Goal: Check status: Check status

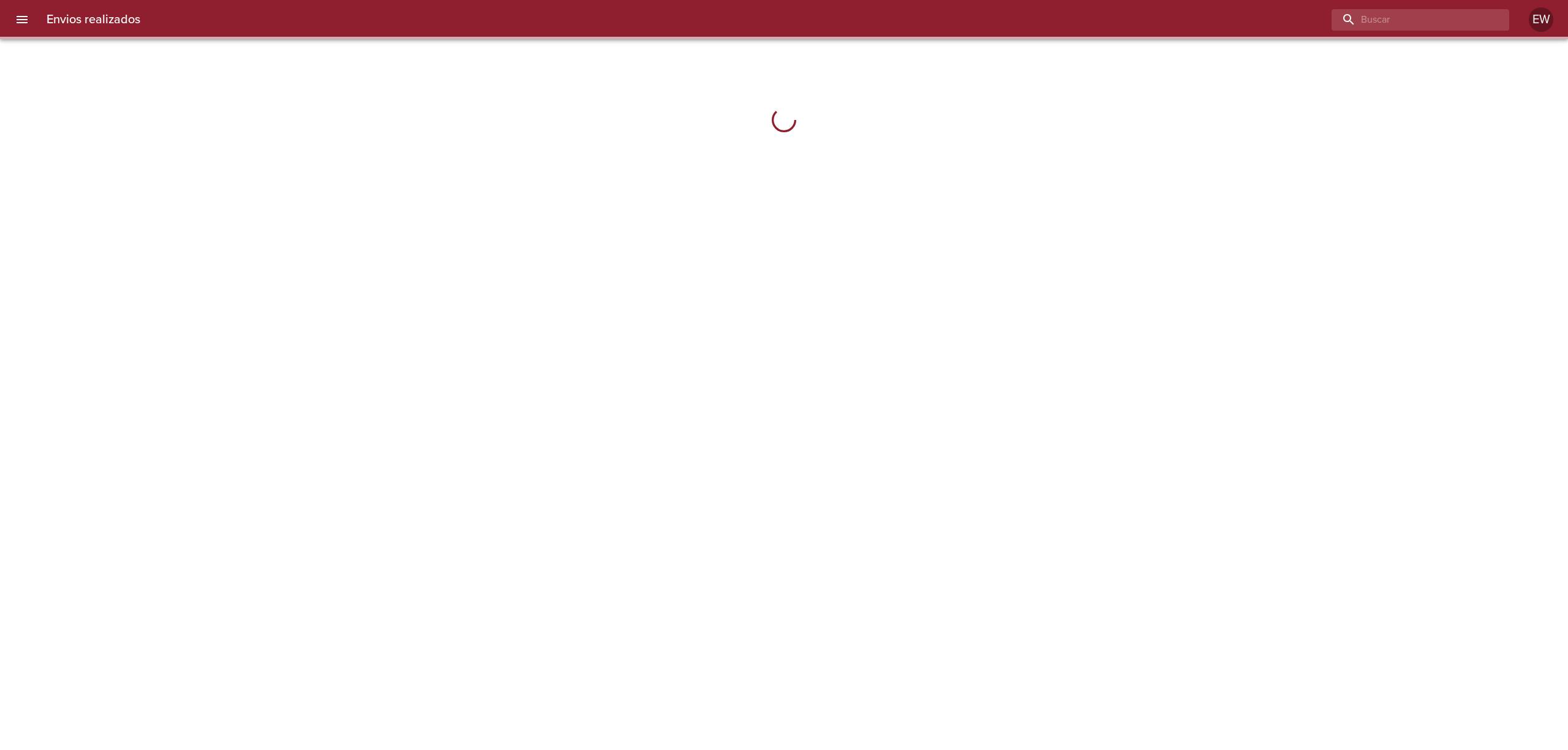
click at [1419, 22] on input "buscar" at bounding box center [1410, 20] width 157 height 22
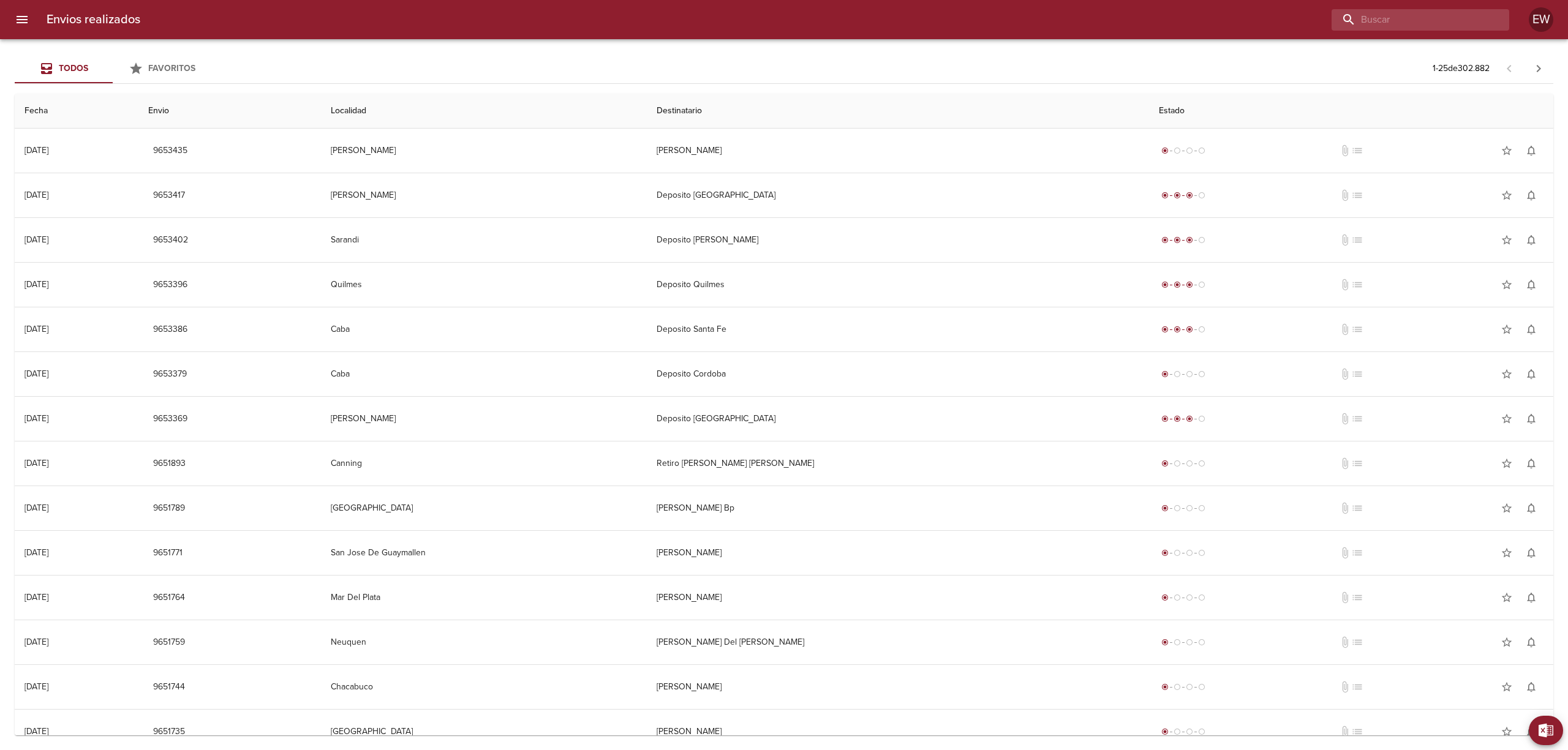
paste input "[PERSON_NAME]"
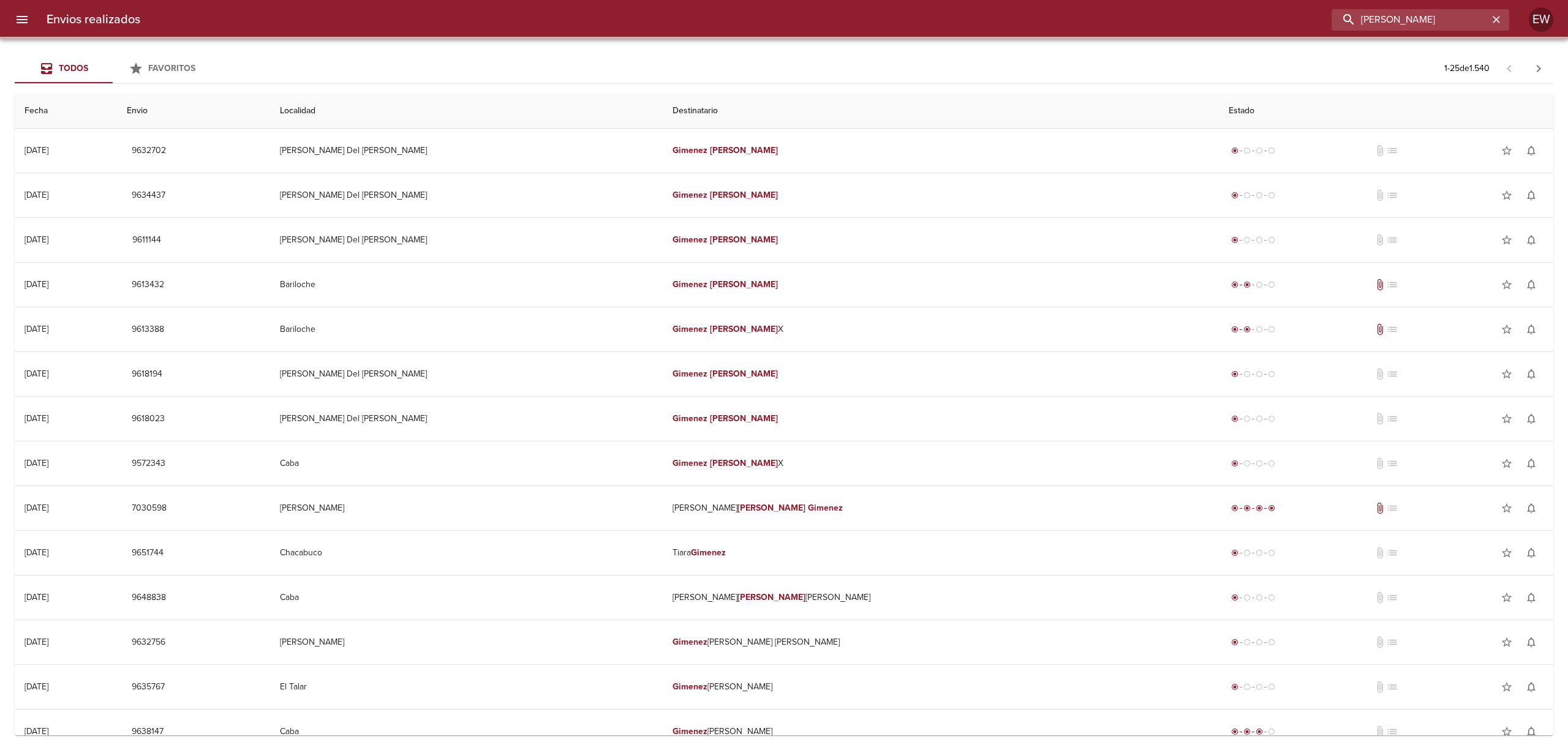
type input "[PERSON_NAME]"
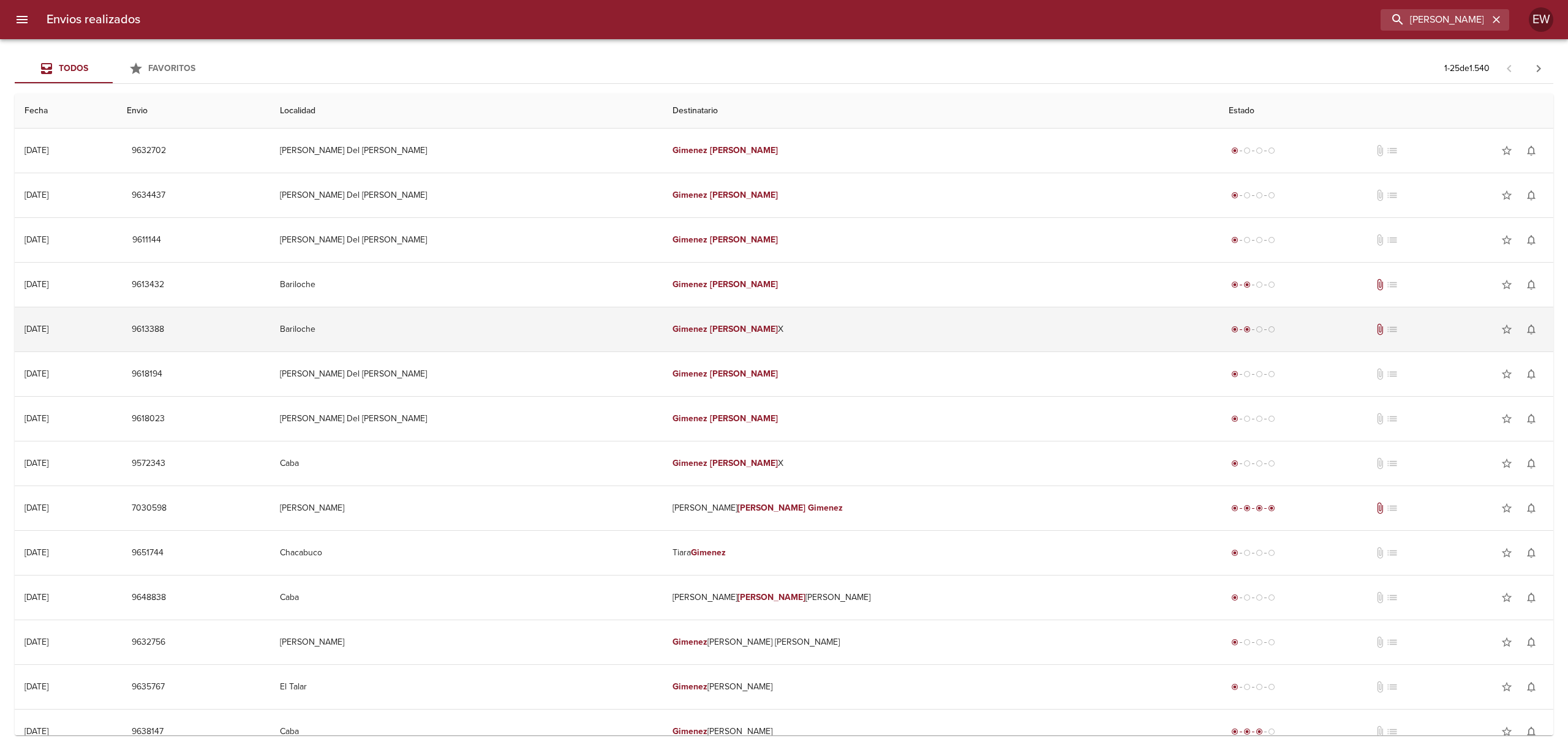
click at [781, 327] on td "[PERSON_NAME]" at bounding box center [940, 329] width 555 height 44
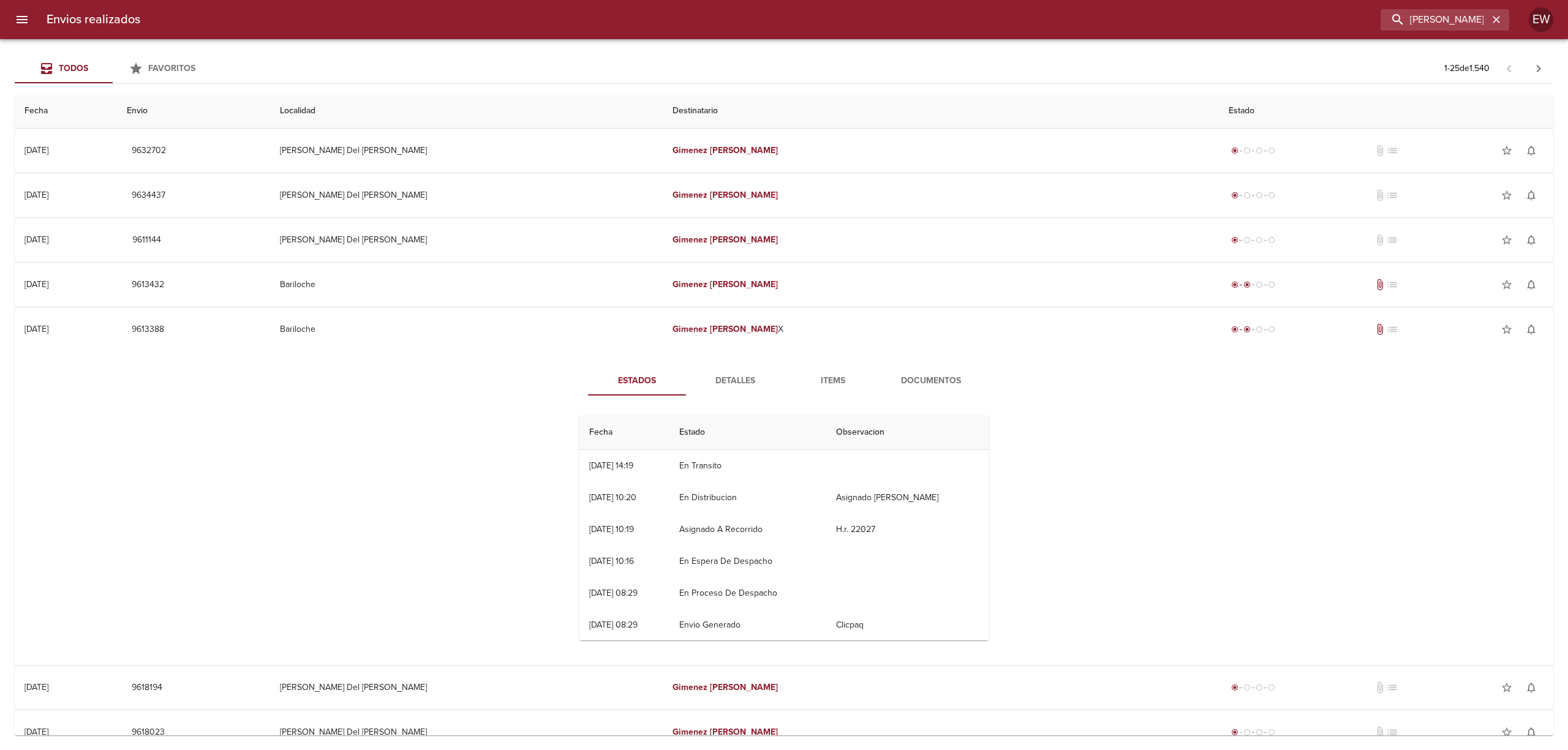
click at [733, 376] on span "Detalles" at bounding box center [735, 381] width 83 height 15
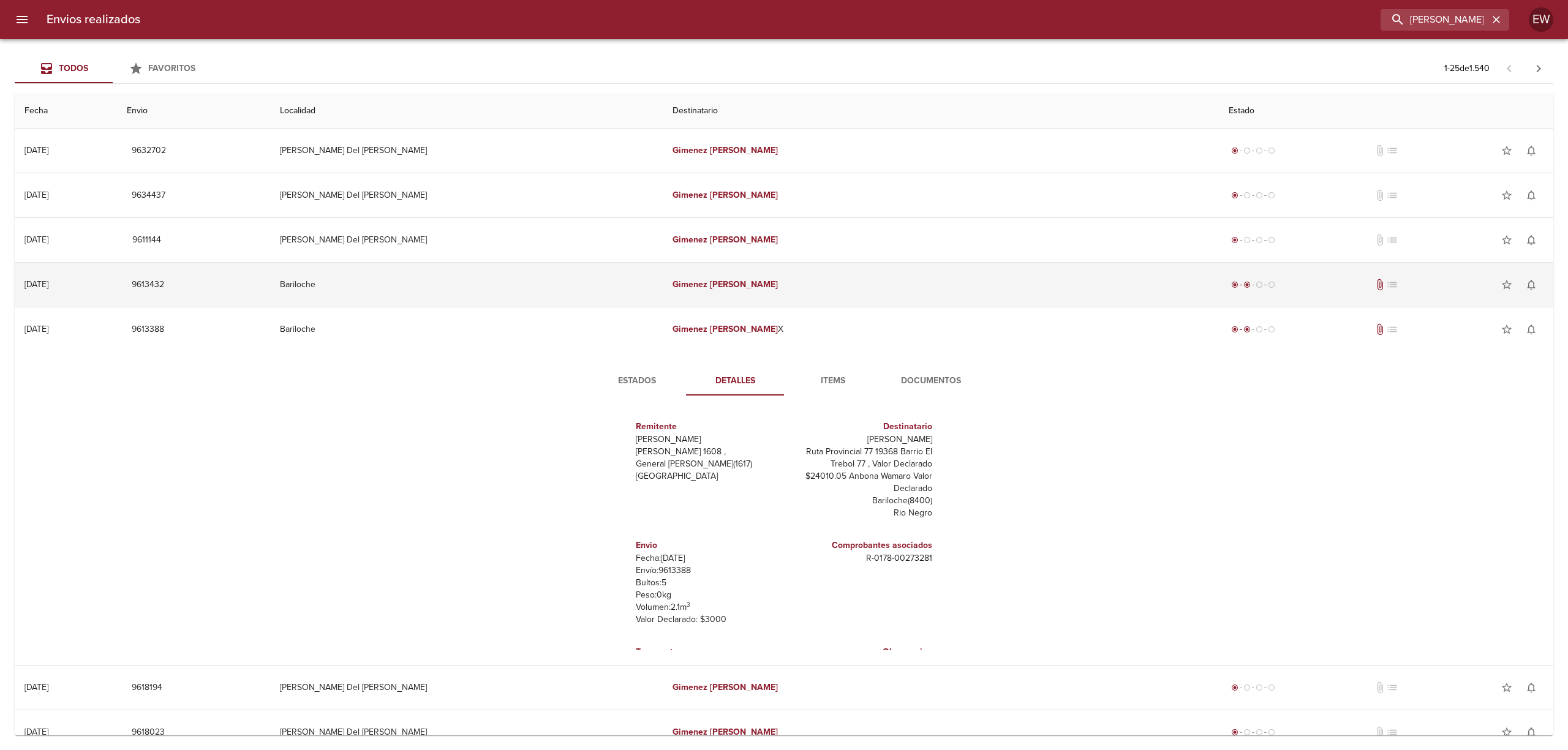
click at [783, 299] on td "[PERSON_NAME]" at bounding box center [940, 284] width 555 height 44
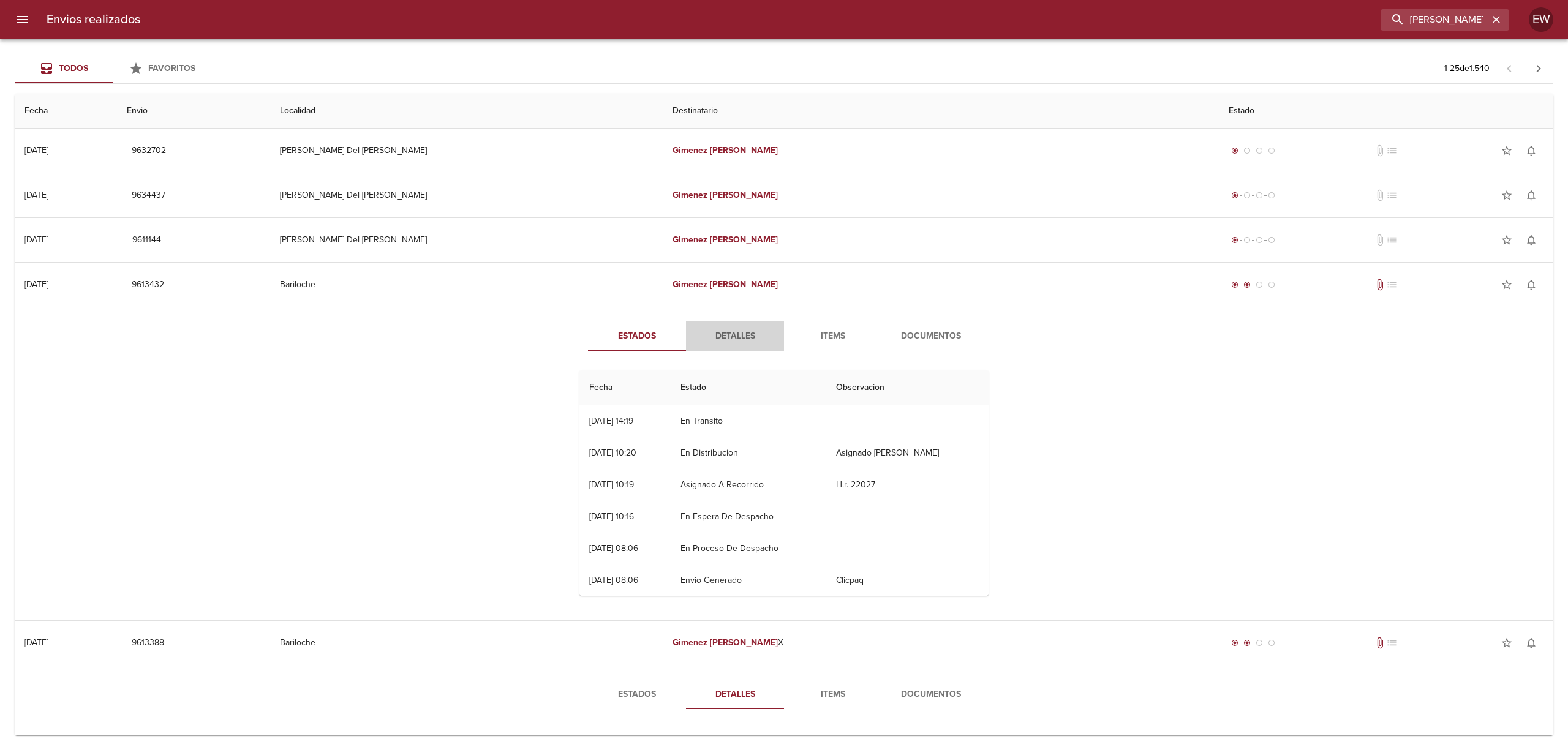
click at [728, 331] on span "Detalles" at bounding box center [735, 336] width 83 height 15
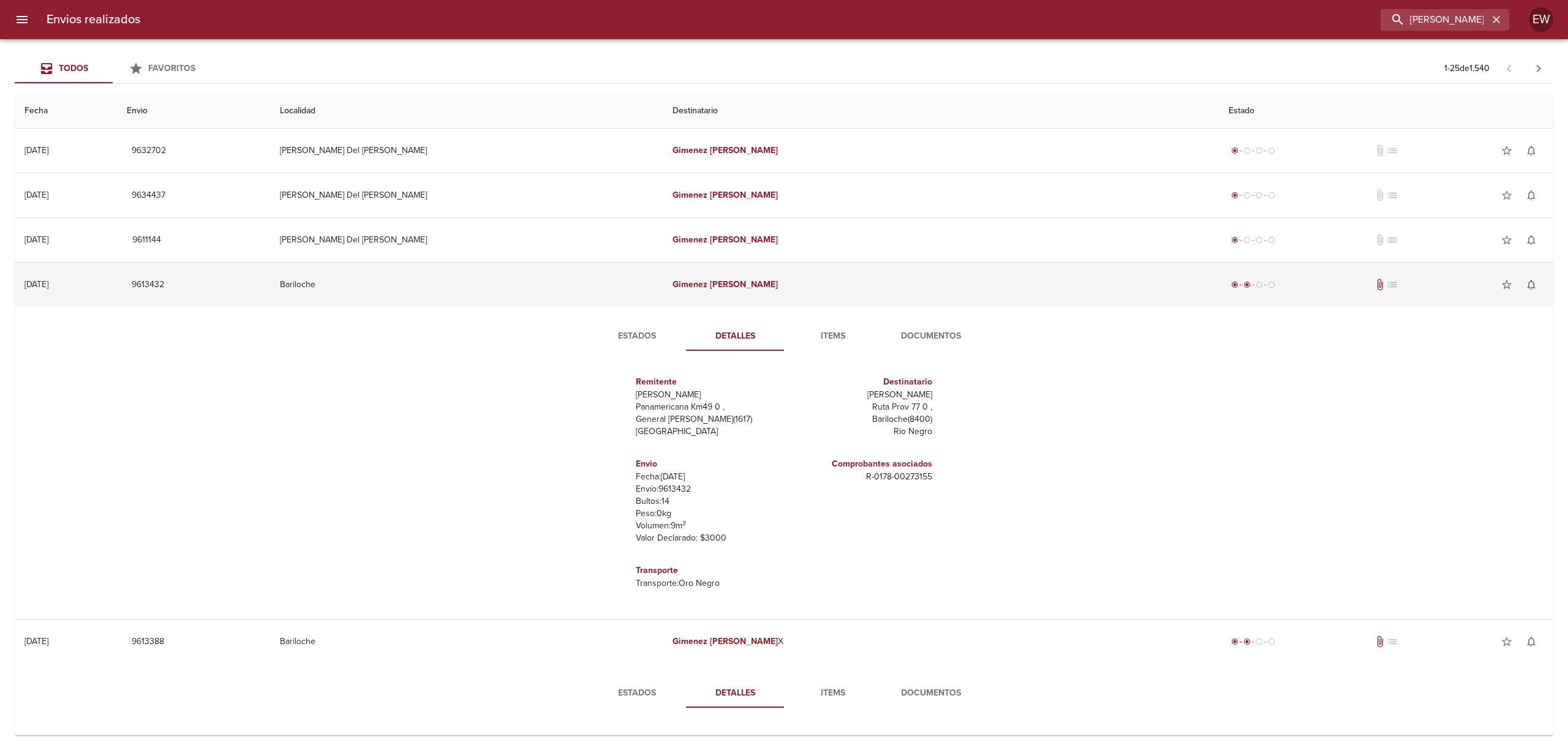
click at [598, 296] on td "Bariloche" at bounding box center [466, 284] width 393 height 44
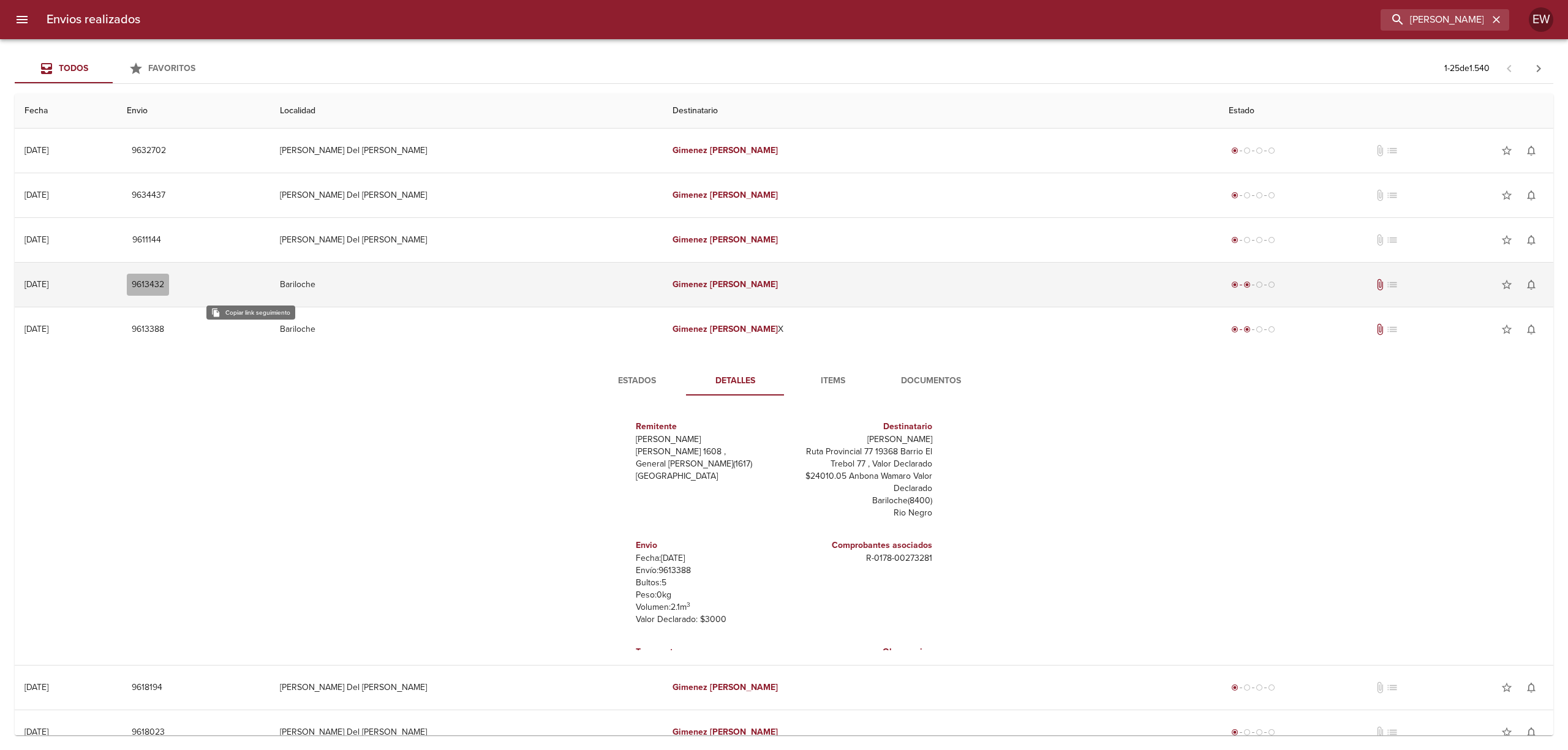
click at [164, 284] on span "9613432" at bounding box center [148, 284] width 33 height 15
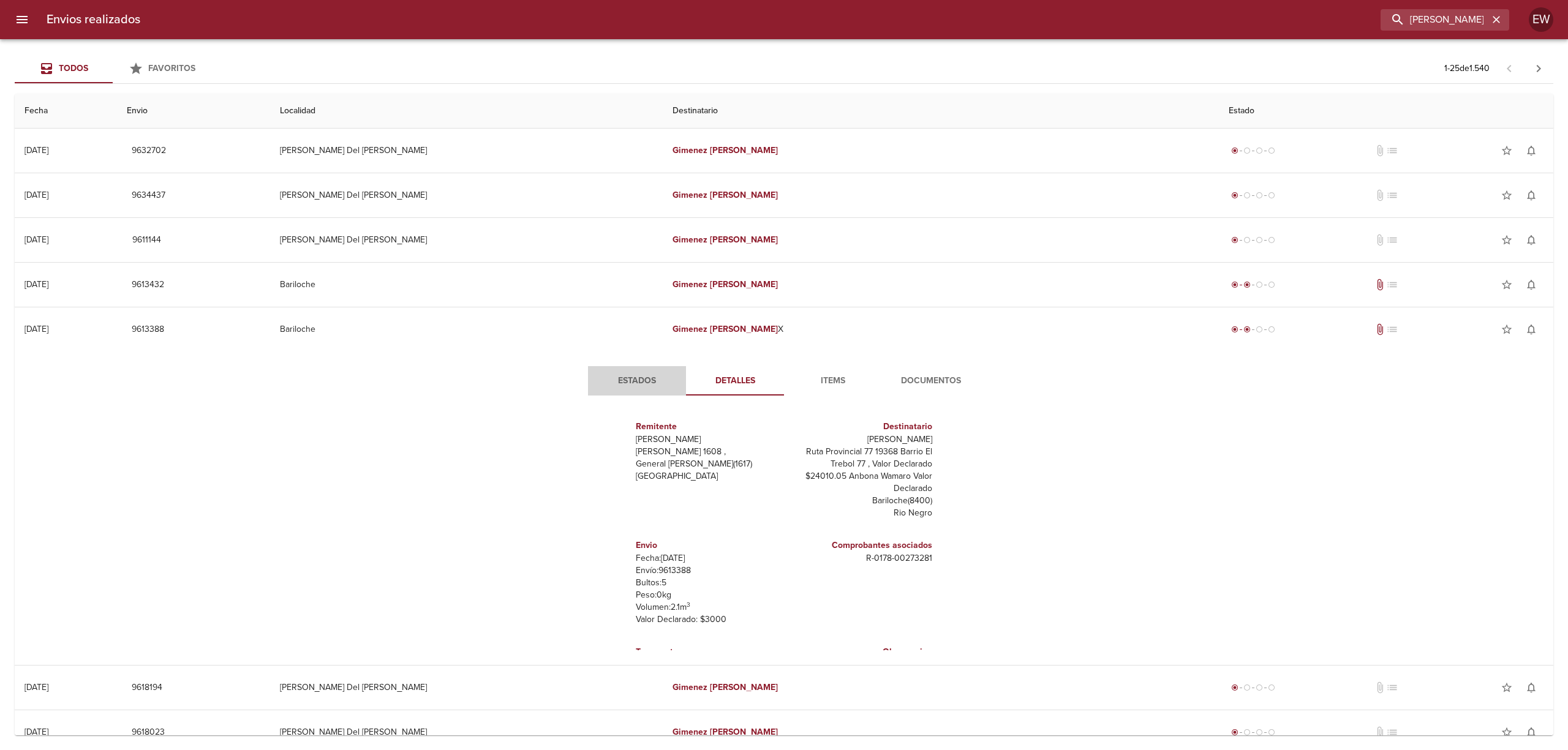
click at [637, 387] on span "Estados" at bounding box center [637, 381] width 83 height 15
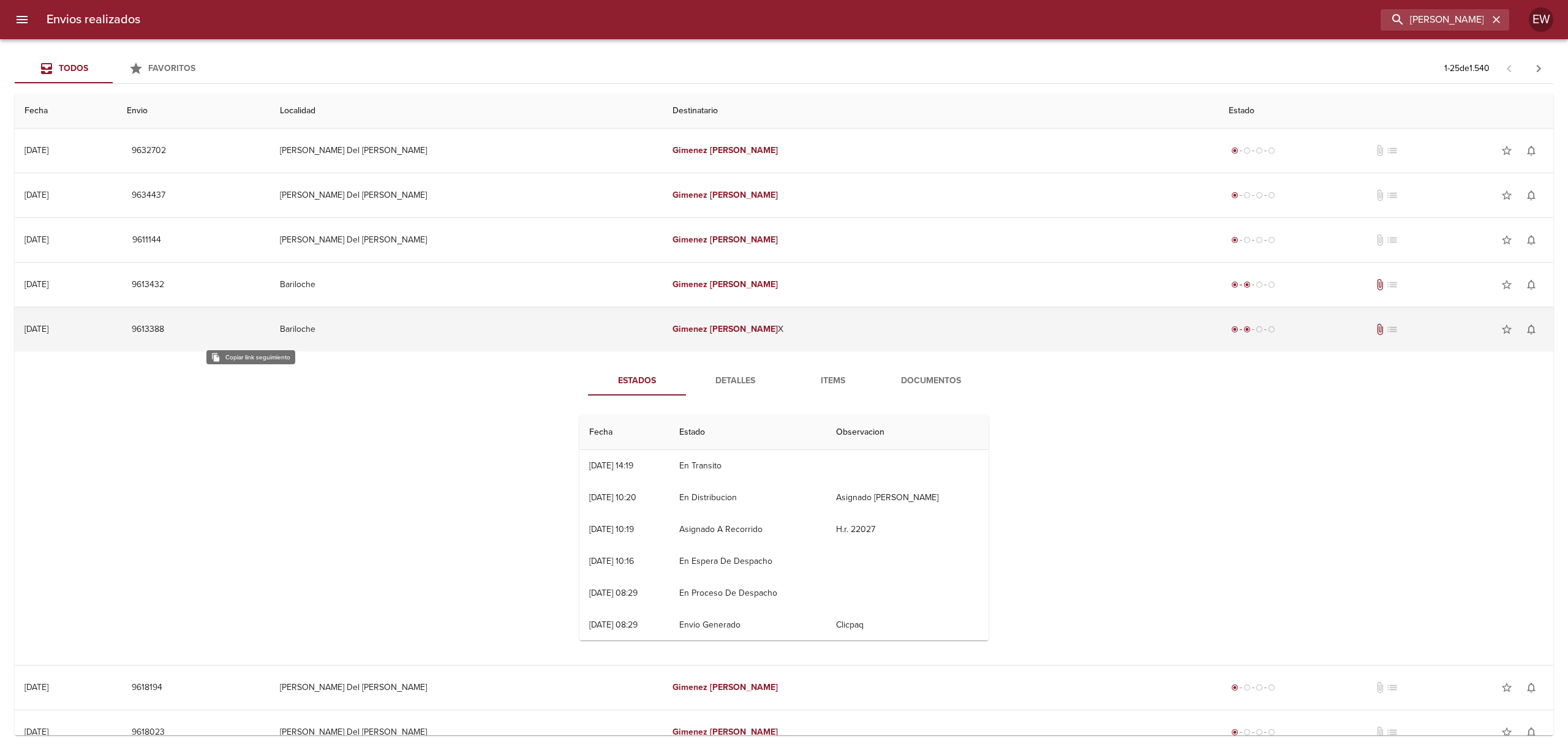
click at [164, 330] on span "9613388" at bounding box center [148, 329] width 33 height 15
click at [164, 331] on span "9613388" at bounding box center [148, 329] width 33 height 15
